Goal: Entertainment & Leisure: Consume media (video, audio)

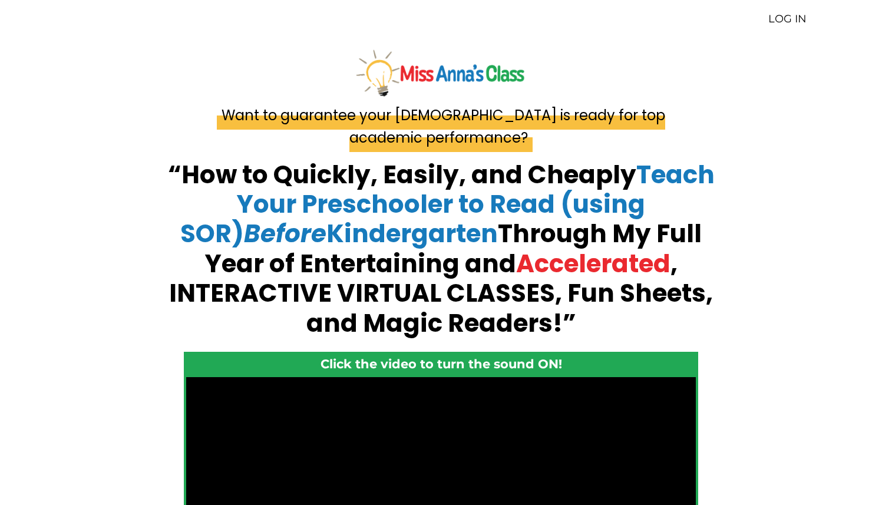
click at [792, 19] on link "LOG IN" at bounding box center [788, 18] width 38 height 13
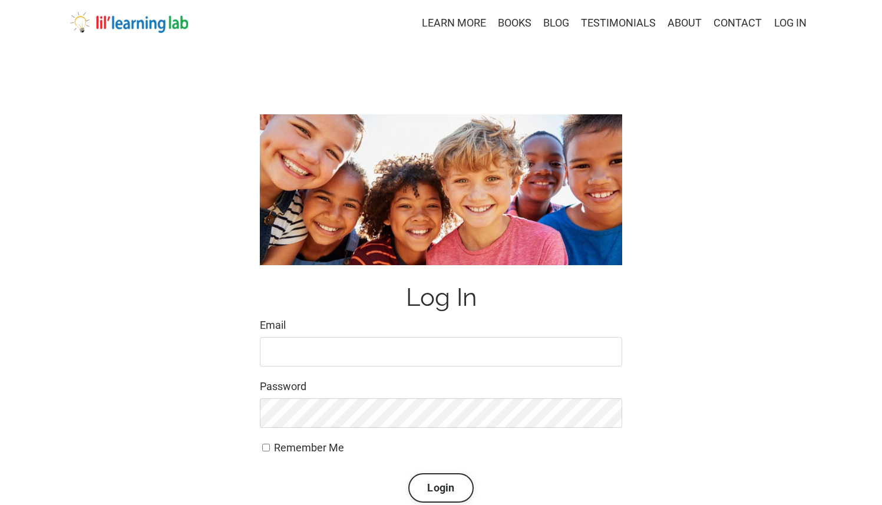
click at [367, 349] on input "Email" at bounding box center [441, 351] width 363 height 29
type input "masonringo1@msn.com"
click at [429, 496] on button "Login" at bounding box center [441, 487] width 65 height 29
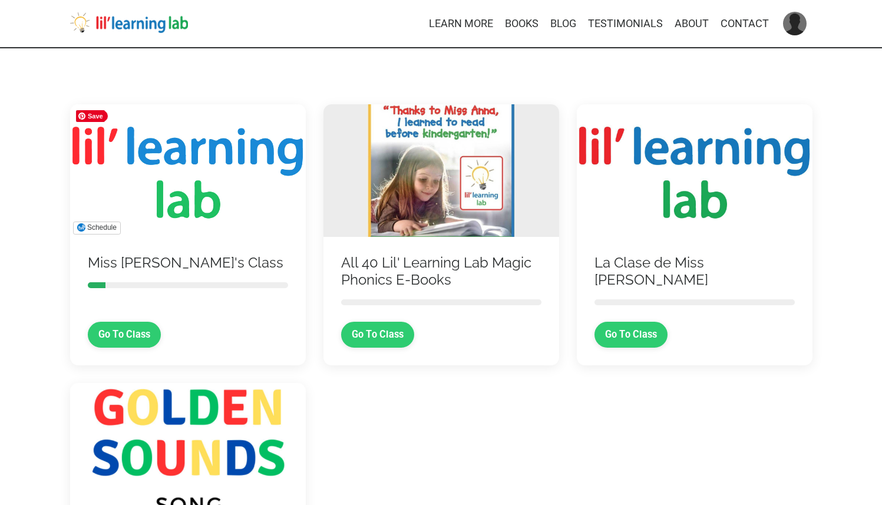
click at [190, 193] on img at bounding box center [188, 170] width 236 height 133
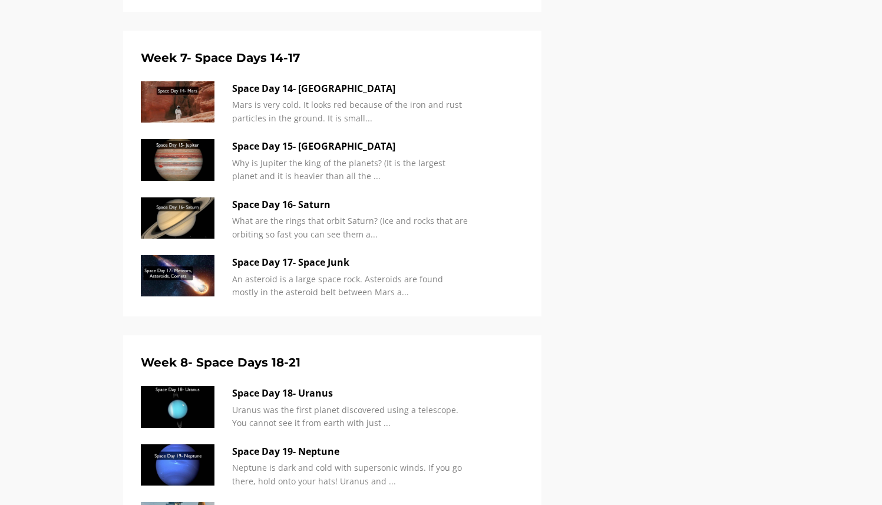
scroll to position [2992, 0]
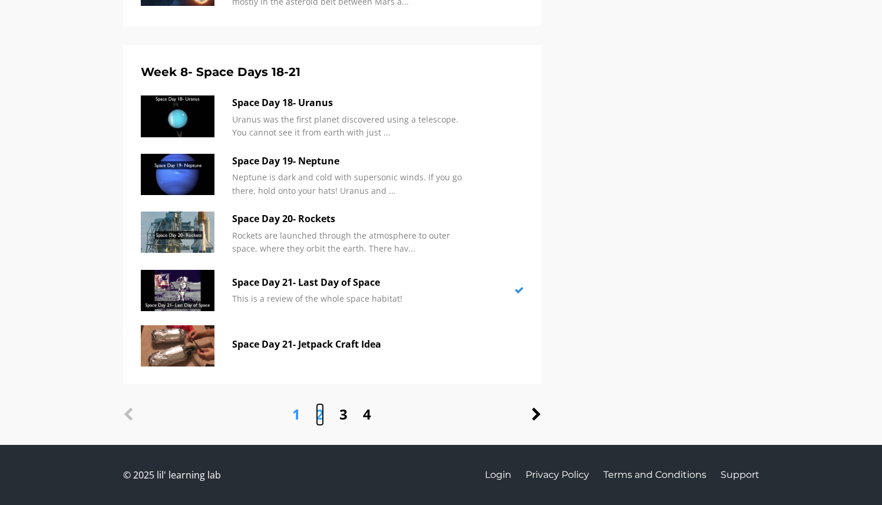
click at [318, 415] on link "2" at bounding box center [320, 414] width 8 height 22
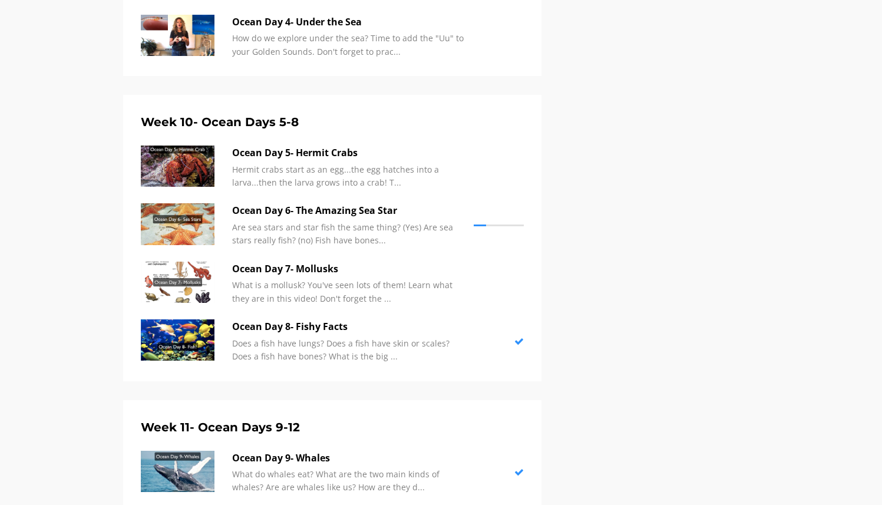
scroll to position [569, 0]
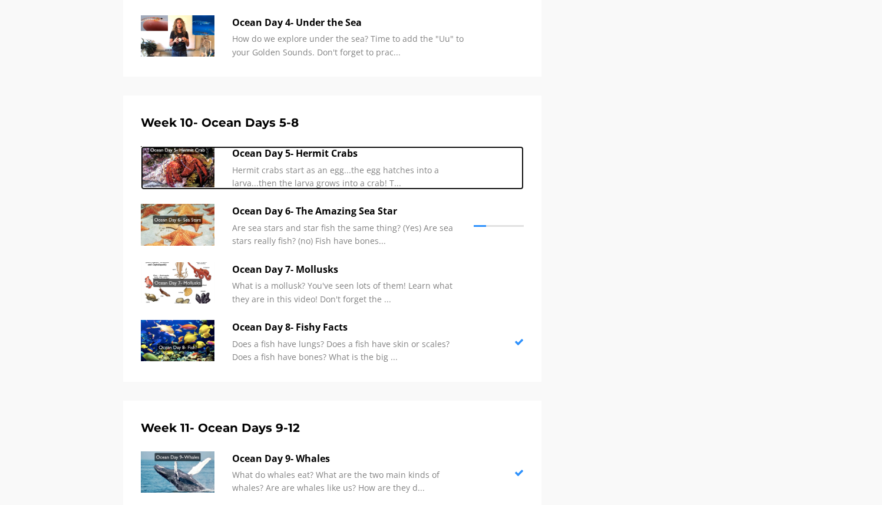
click at [313, 153] on p "Ocean Day 5- Hermit Crabs" at bounding box center [350, 153] width 236 height 15
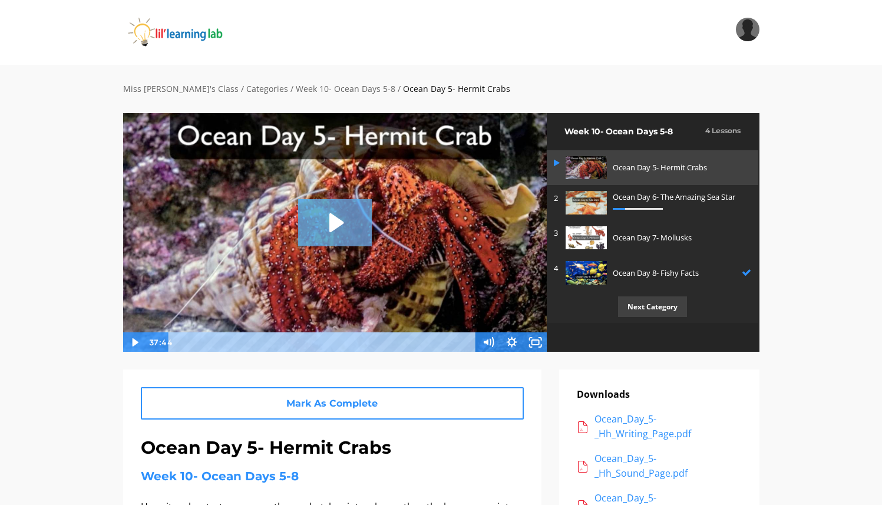
click at [334, 218] on icon "Play Video: sites/2147505858/video/CrpnGGGbRlSemasjSYgS_Ocean_Day_5-_Hermit_Cra…" at bounding box center [337, 222] width 14 height 19
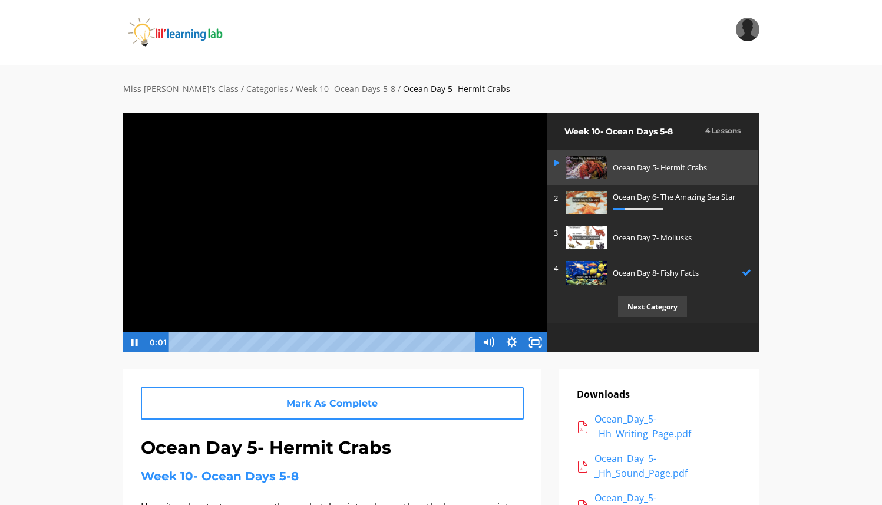
click at [279, 340] on div "Playbar" at bounding box center [324, 342] width 294 height 20
click at [536, 337] on icon "Fullscreen" at bounding box center [536, 342] width 24 height 20
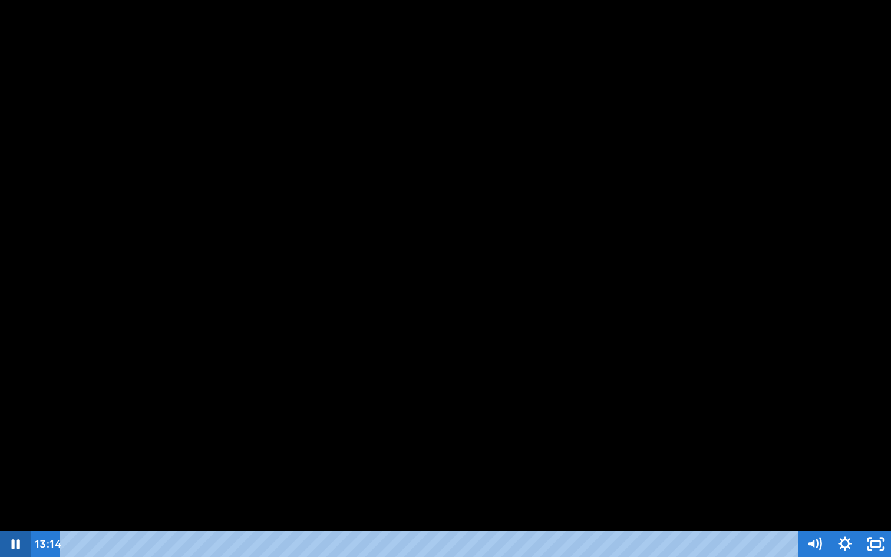
click at [13, 505] on icon "Pause" at bounding box center [16, 544] width 8 height 10
click at [11, 505] on icon "Play Video" at bounding box center [16, 544] width 31 height 26
